Goal: Communication & Community: Answer question/provide support

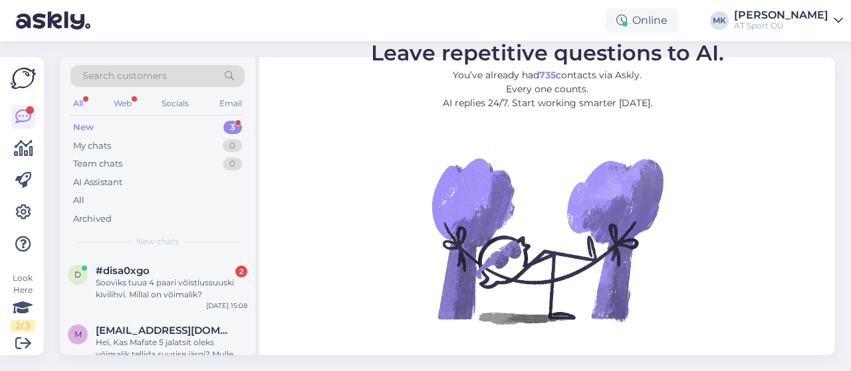
click at [123, 131] on div "New 3" at bounding box center [157, 127] width 174 height 19
click at [145, 284] on div "Sooviks tuua 4 paari võistlussuuski kivilihvi. Millal on võimalik?" at bounding box center [172, 289] width 152 height 24
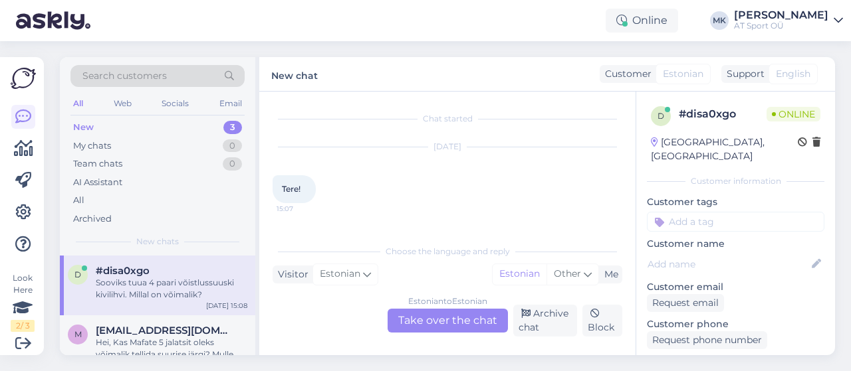
scroll to position [60, 0]
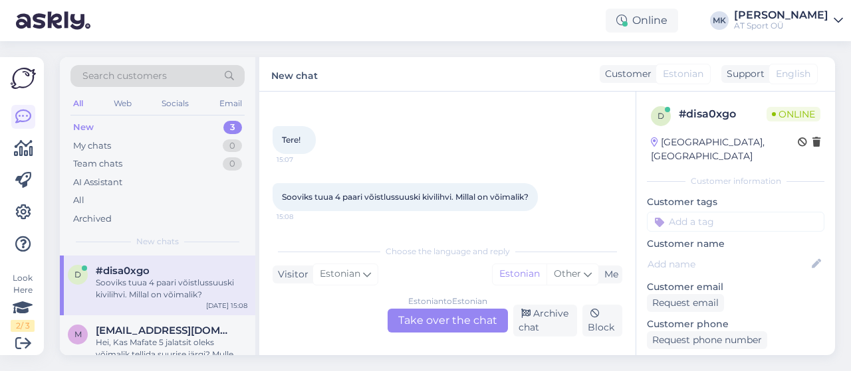
click at [483, 325] on div "Estonian to Estonian Take over the chat" at bounding box center [447, 321] width 120 height 24
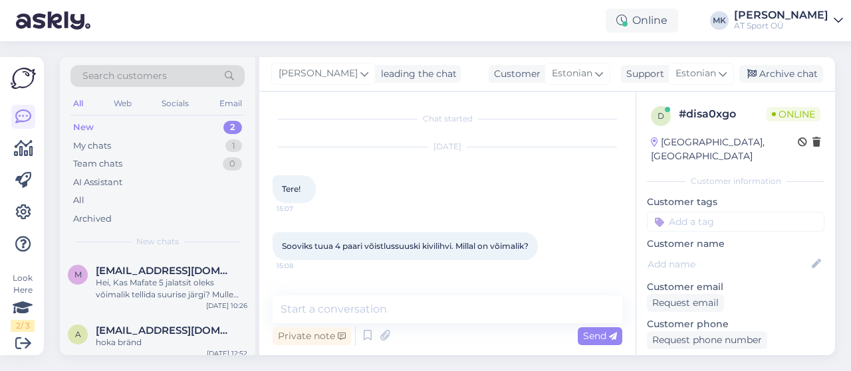
scroll to position [3, 0]
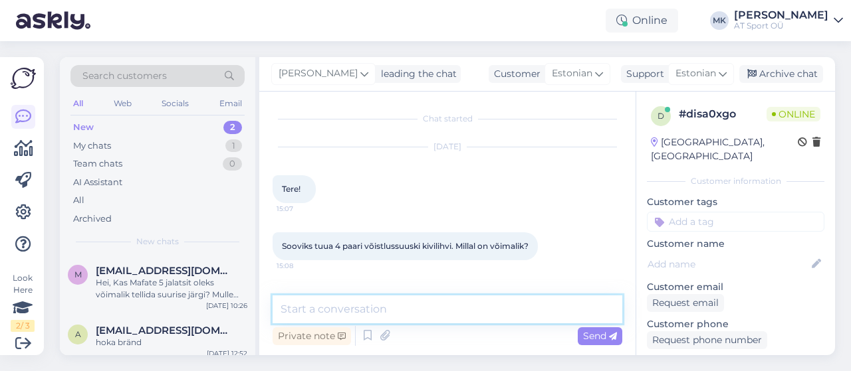
click at [338, 309] on textarea at bounding box center [447, 310] width 350 height 28
type textarea "tere."
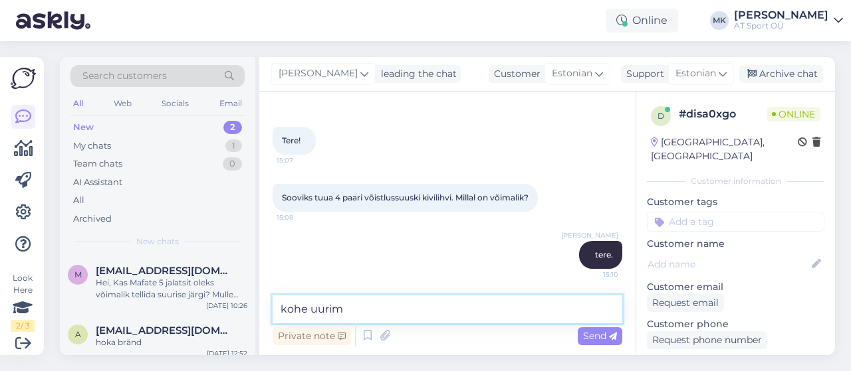
type textarea "kohe uurime"
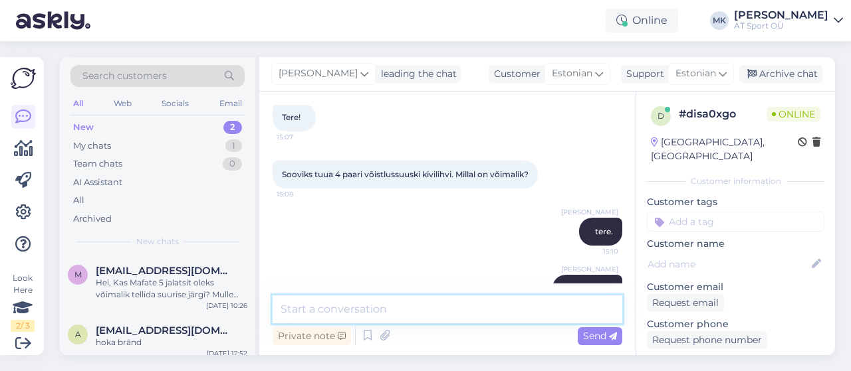
scroll to position [69, 0]
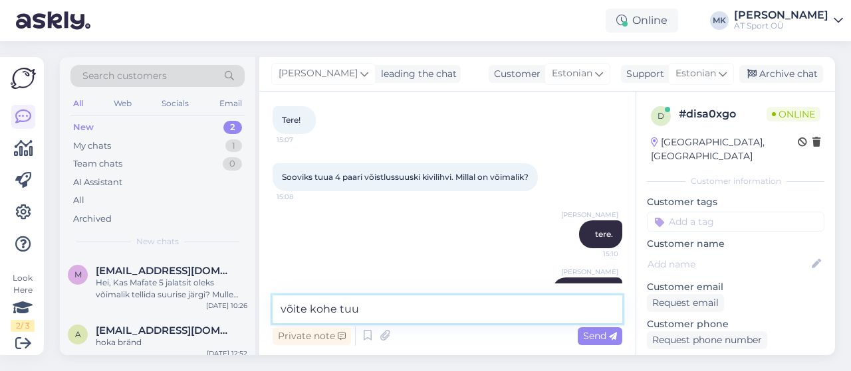
type textarea "võite kohe tuua"
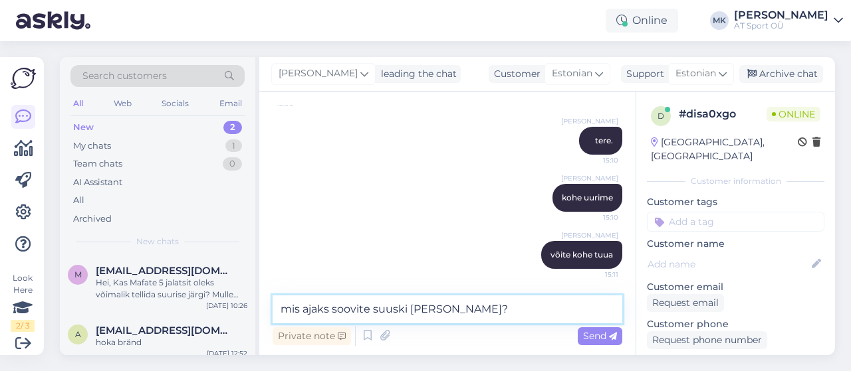
type textarea "mis ajaks soovite suuski [PERSON_NAME]?"
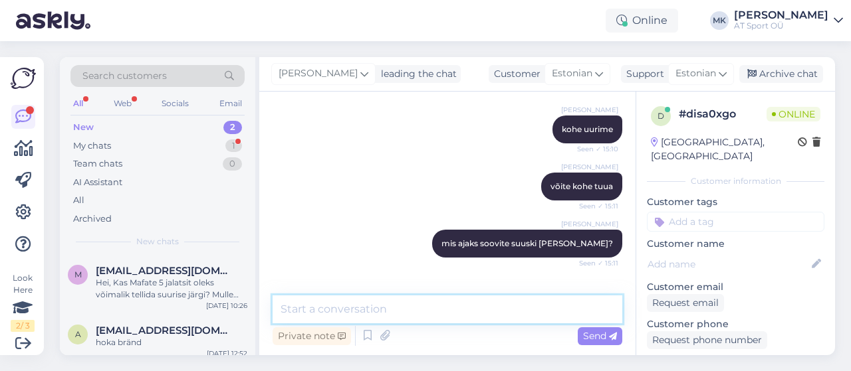
scroll to position [288, 0]
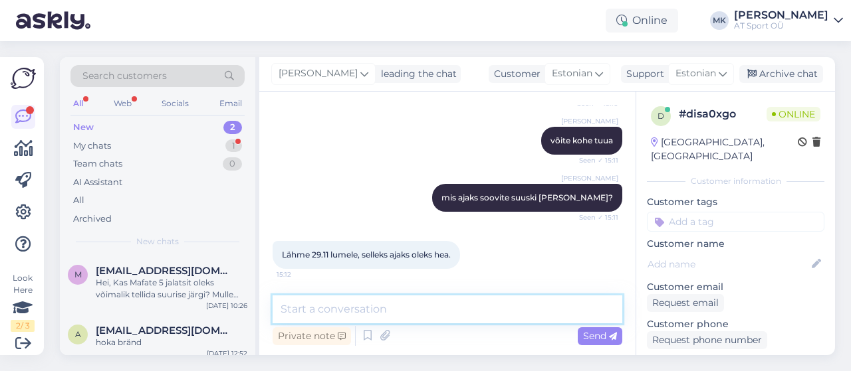
click at [335, 304] on textarea at bounding box center [447, 310] width 350 height 28
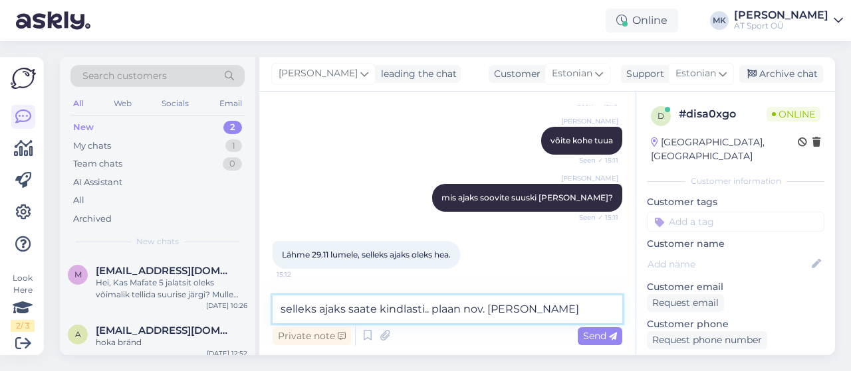
type textarea "selleks ajaks saate kindlasti.. plaan nov. keskel"
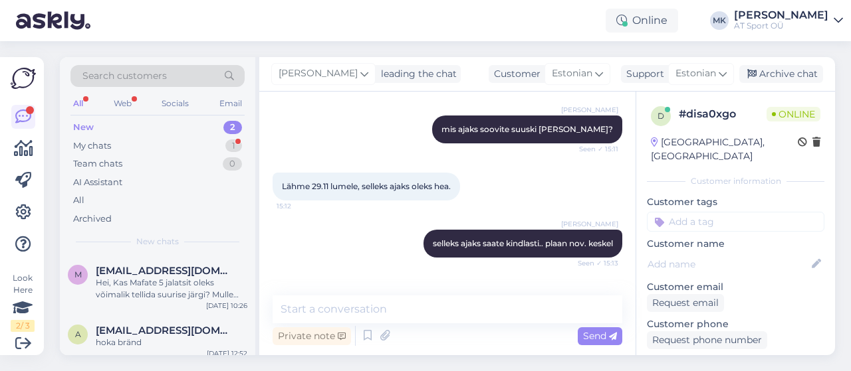
scroll to position [403, 0]
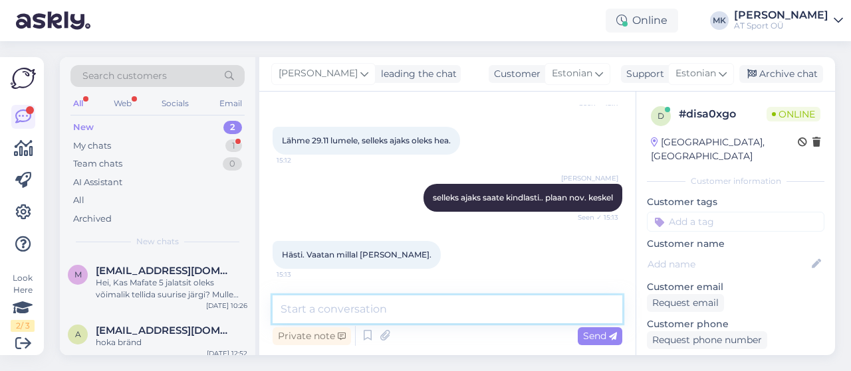
click at [432, 310] on textarea at bounding box center [447, 310] width 350 height 28
type textarea "j"
type textarea "K"
type textarea "Jääme Teid ootama."
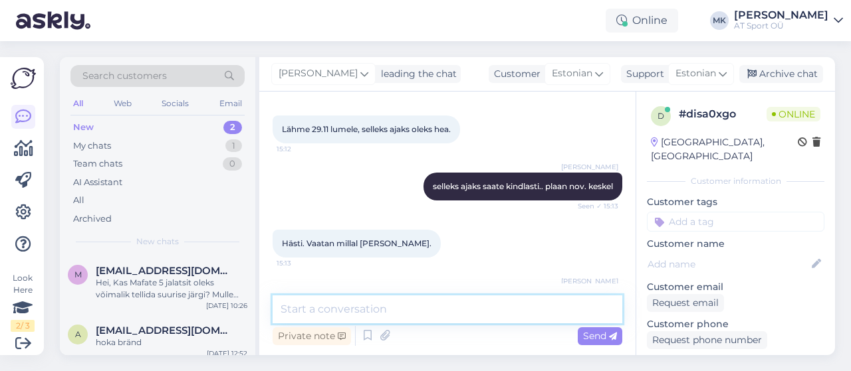
scroll to position [460, 0]
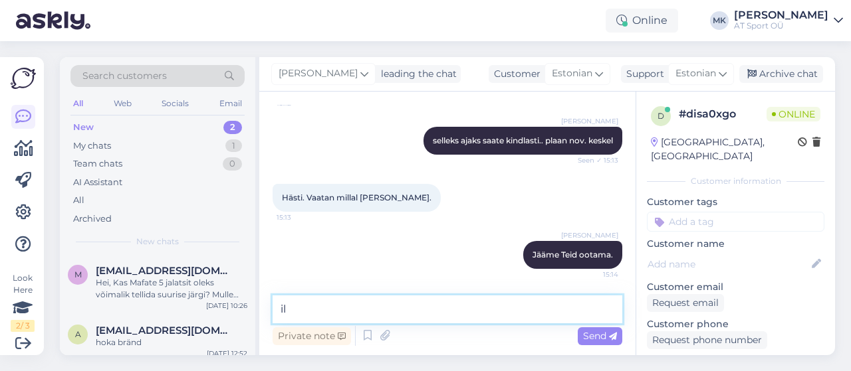
type textarea "i"
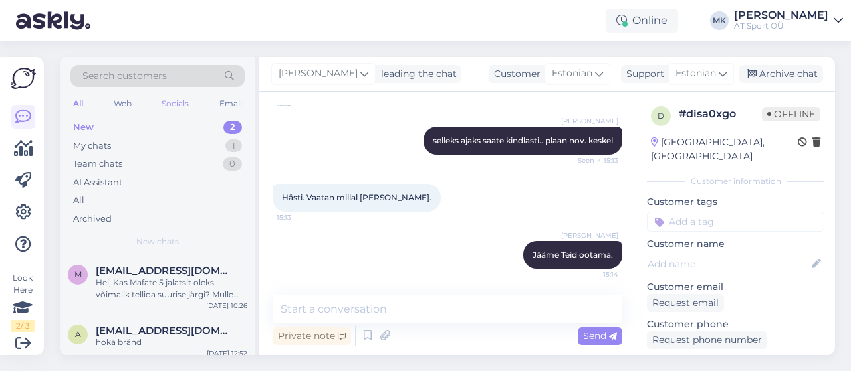
click at [162, 110] on div "All Web Socials Email" at bounding box center [157, 105] width 174 height 21
click at [154, 126] on div "New 2" at bounding box center [157, 127] width 174 height 19
